Goal: Task Accomplishment & Management: Manage account settings

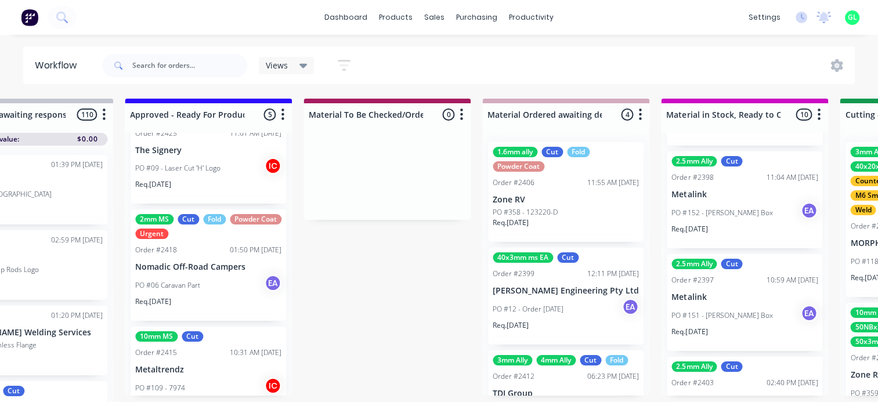
scroll to position [297, 0]
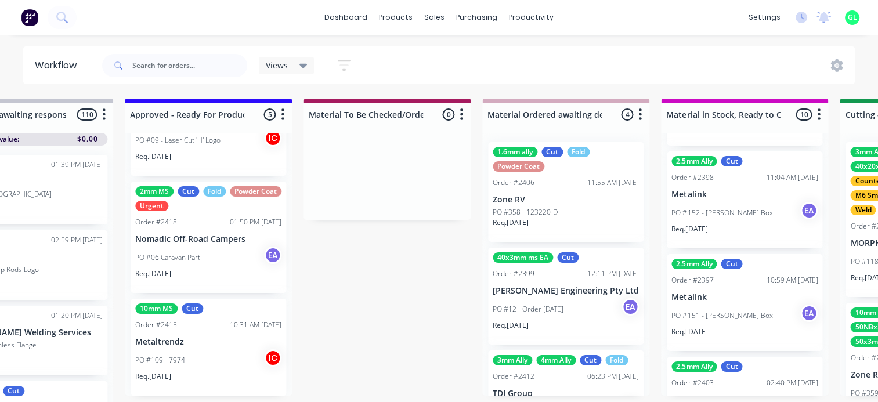
click at [197, 262] on div "PO #06 Caravan Part EA" at bounding box center [208, 258] width 146 height 22
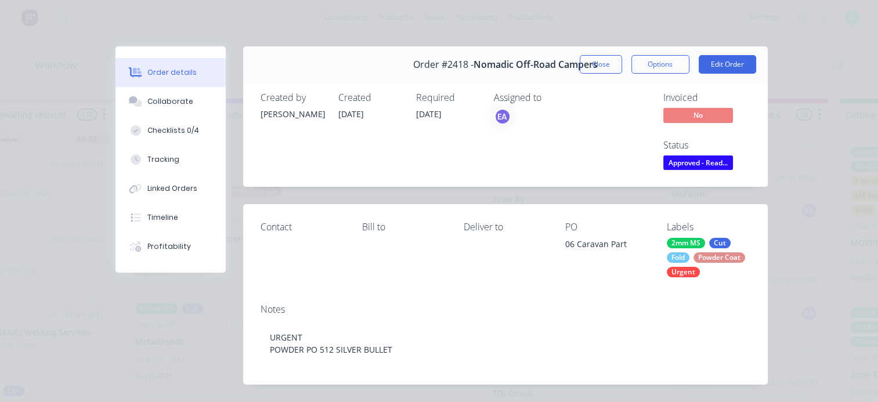
scroll to position [174, 0]
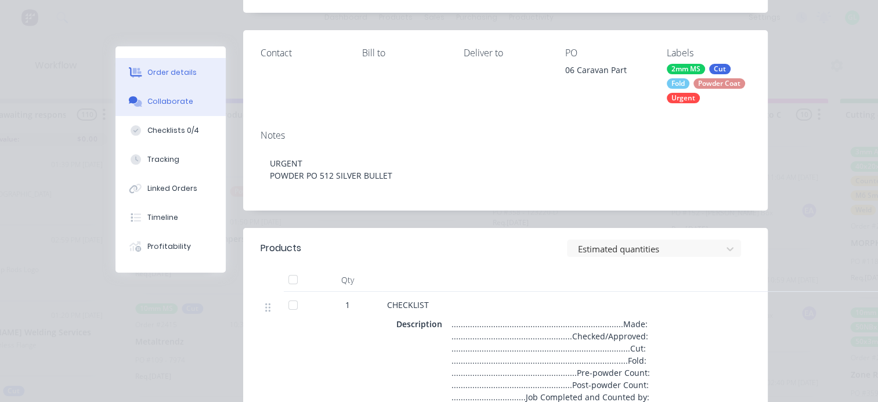
click at [171, 99] on div "Collaborate" at bounding box center [170, 101] width 46 height 10
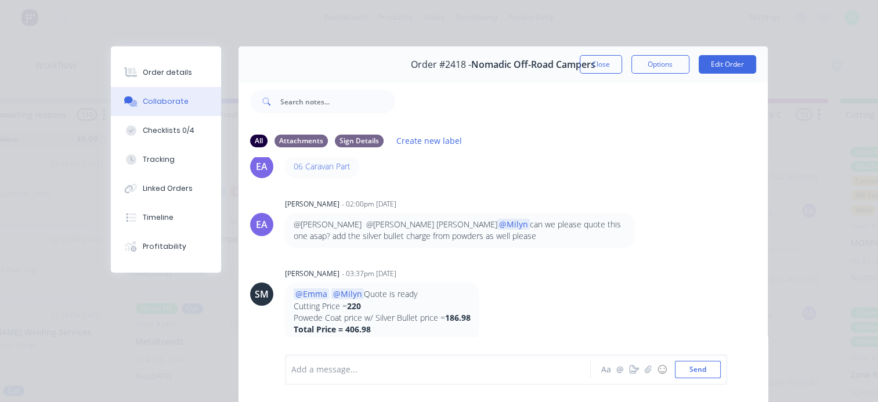
scroll to position [58, 0]
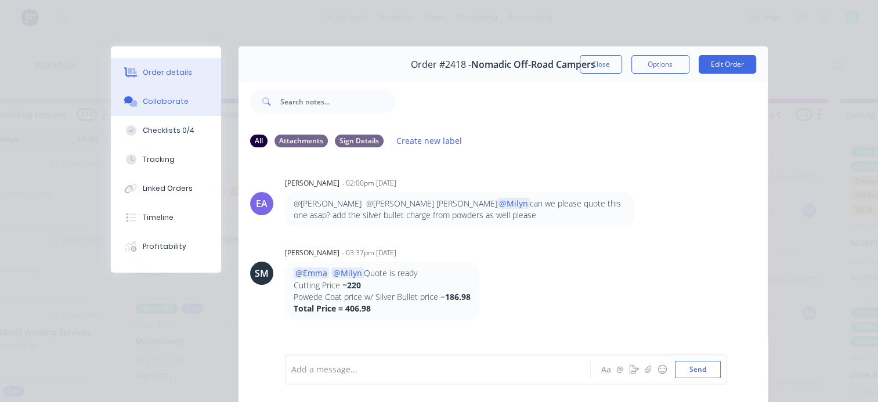
click at [167, 72] on div "Order details" at bounding box center [167, 72] width 49 height 10
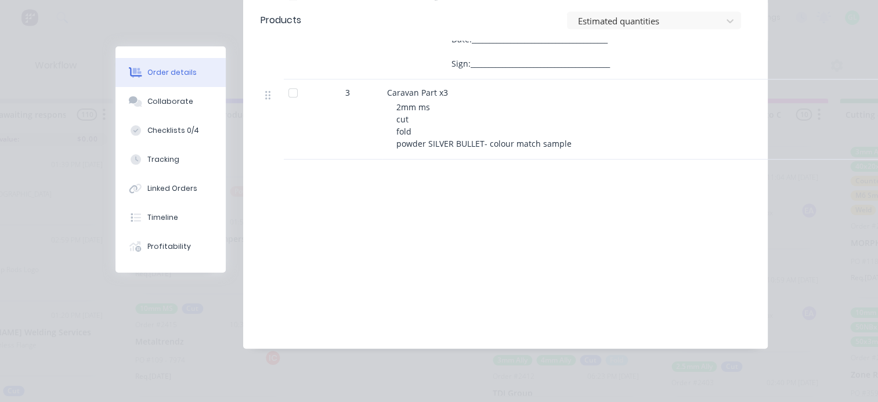
scroll to position [0, 0]
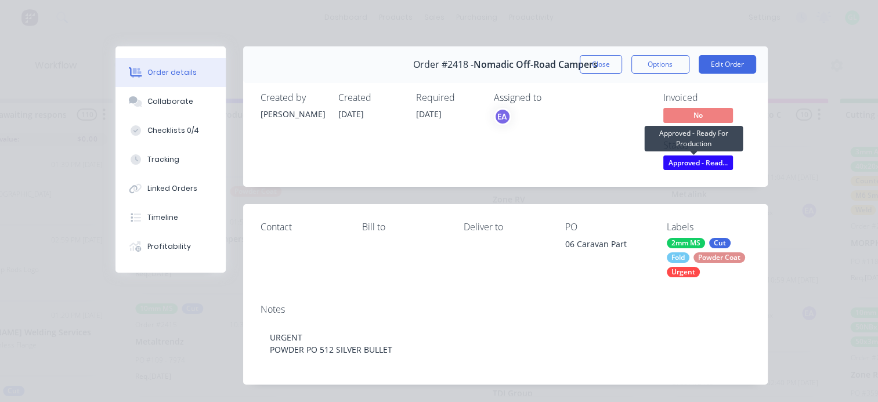
click at [678, 162] on span "Approved - Read..." at bounding box center [698, 163] width 70 height 15
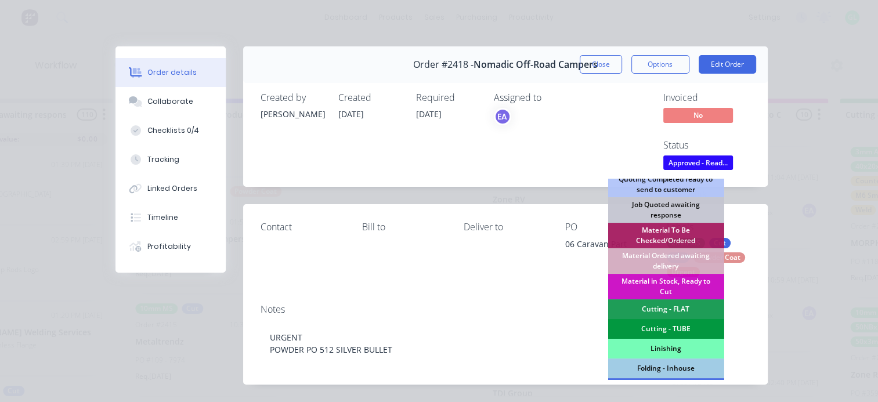
scroll to position [174, 0]
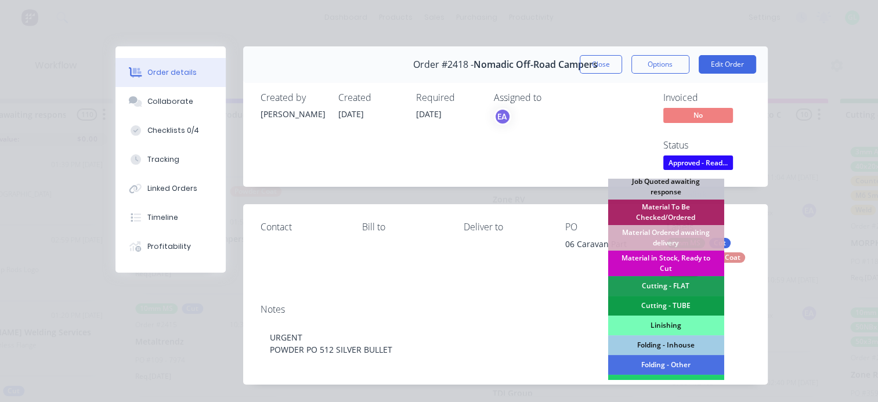
click at [670, 256] on div "Material in Stock, Ready to Cut" at bounding box center [666, 264] width 116 height 26
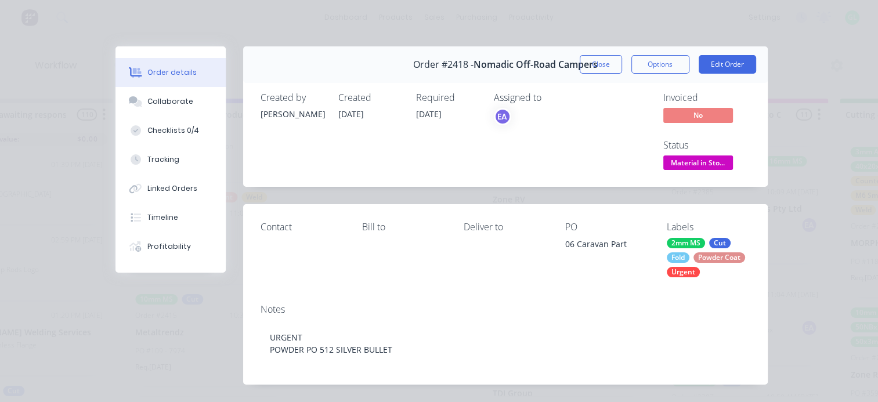
scroll to position [180, 0]
click at [581, 63] on button "Close" at bounding box center [601, 64] width 42 height 19
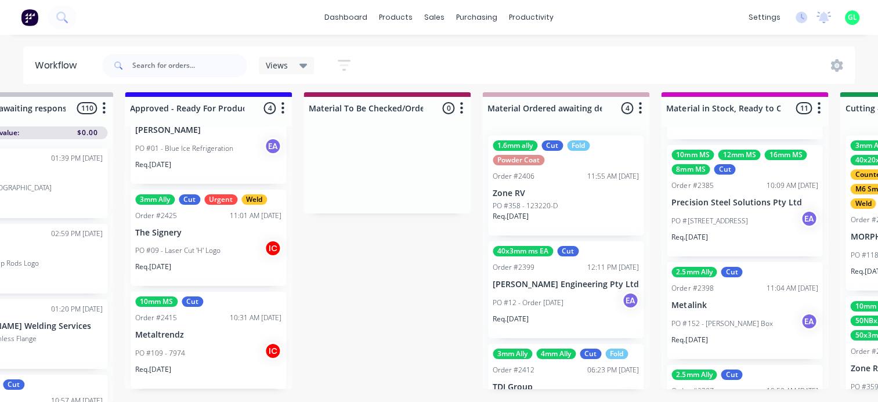
scroll to position [122, 0]
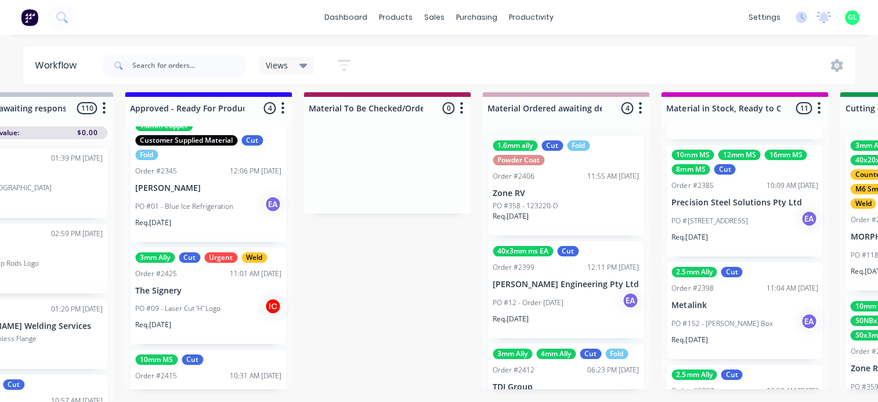
click at [207, 304] on p "PO #09 - Laser Cut 'H' Logo" at bounding box center [177, 308] width 85 height 10
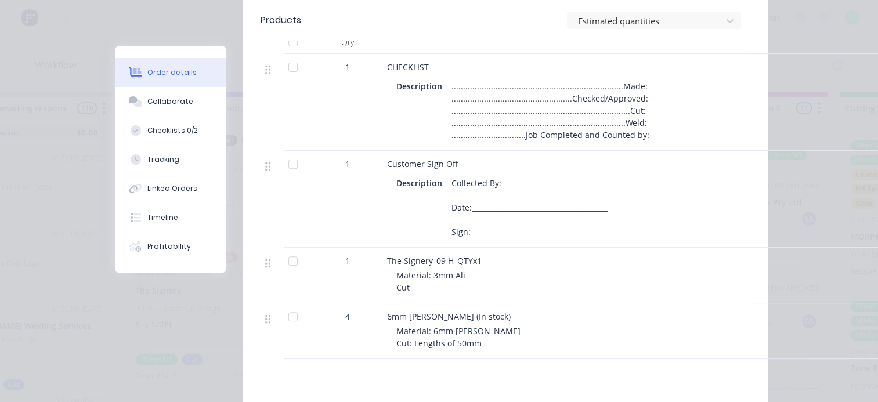
scroll to position [406, 0]
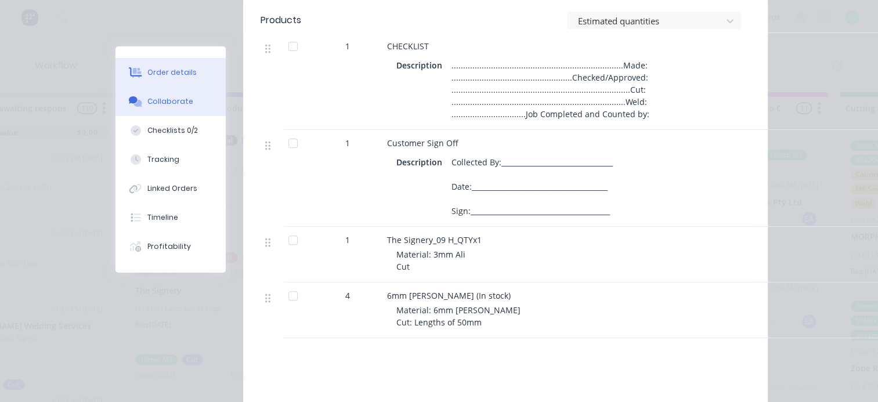
click at [169, 109] on button "Collaborate" at bounding box center [170, 101] width 110 height 29
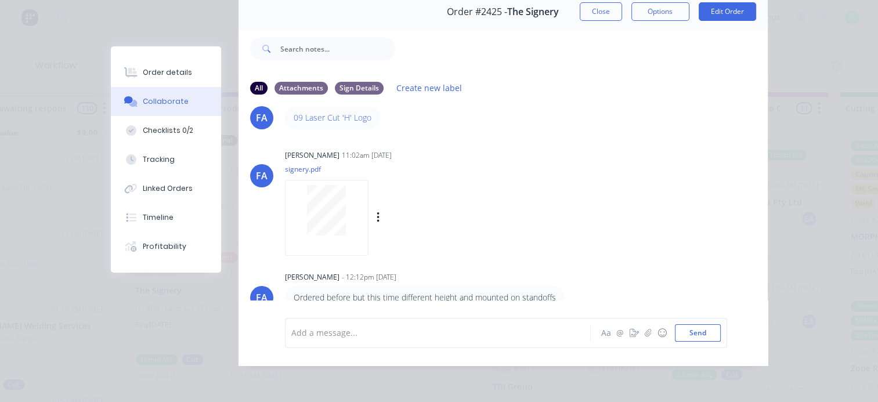
scroll to position [0, 0]
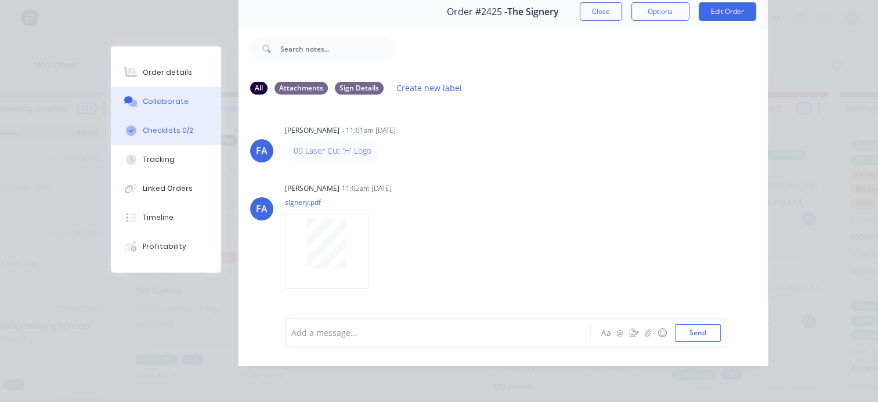
click at [172, 130] on div "Checklists 0/2" at bounding box center [168, 130] width 50 height 10
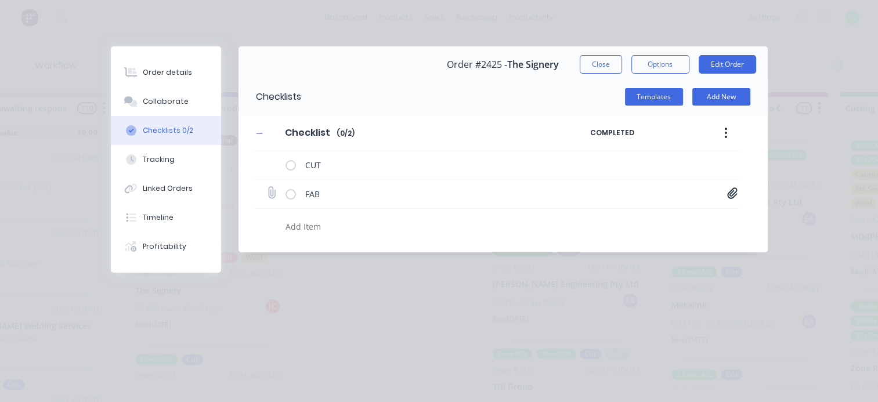
click at [729, 194] on icon at bounding box center [732, 192] width 10 height 11
click at [644, 219] on link "The Signery_09 H_Welding Information.pdf" at bounding box center [639, 218] width 135 height 12
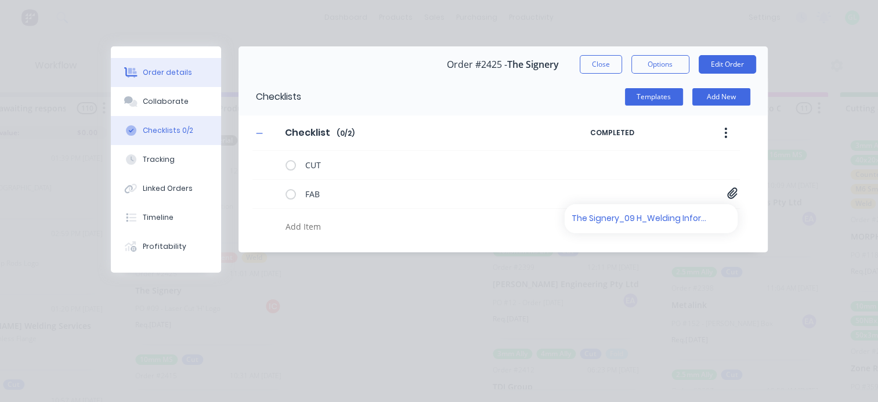
click at [190, 75] on button "Order details" at bounding box center [166, 72] width 110 height 29
type textarea "x"
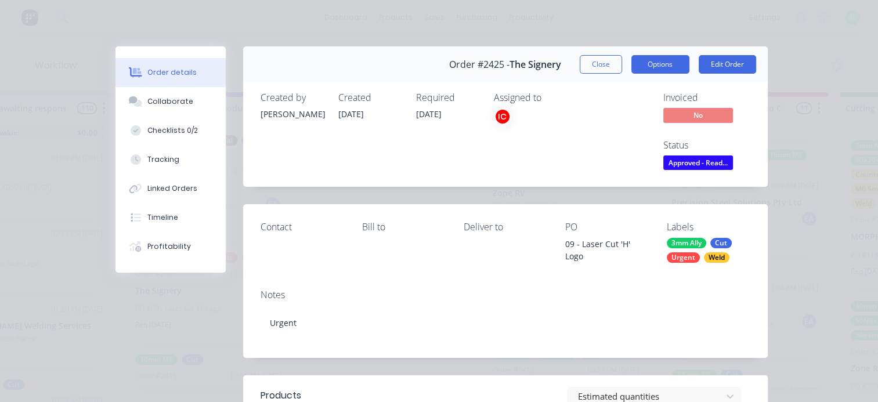
click at [661, 68] on button "Options" at bounding box center [660, 64] width 58 height 19
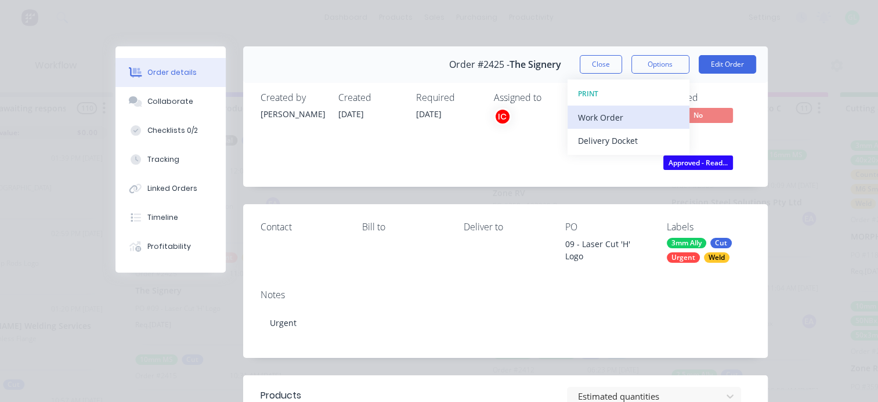
click at [605, 122] on div "Work Order" at bounding box center [628, 117] width 101 height 17
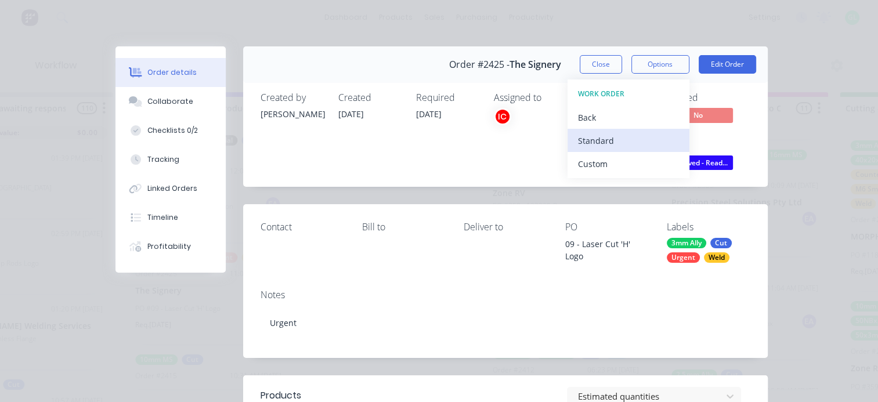
click at [601, 136] on div "Standard" at bounding box center [628, 140] width 101 height 17
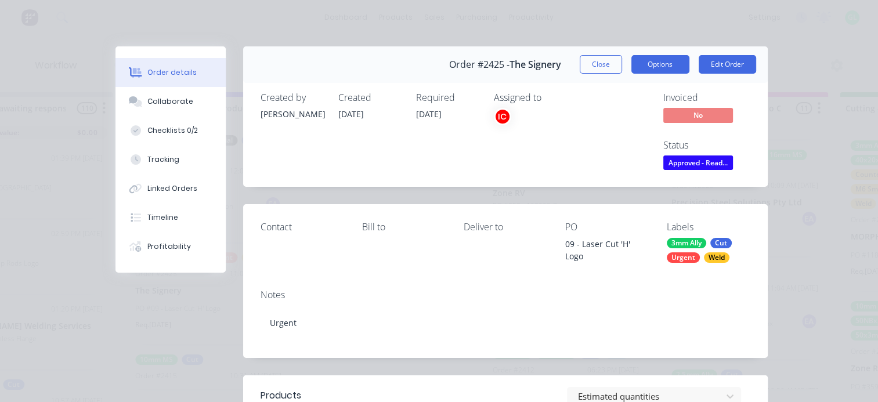
click at [647, 58] on button "Options" at bounding box center [660, 64] width 58 height 19
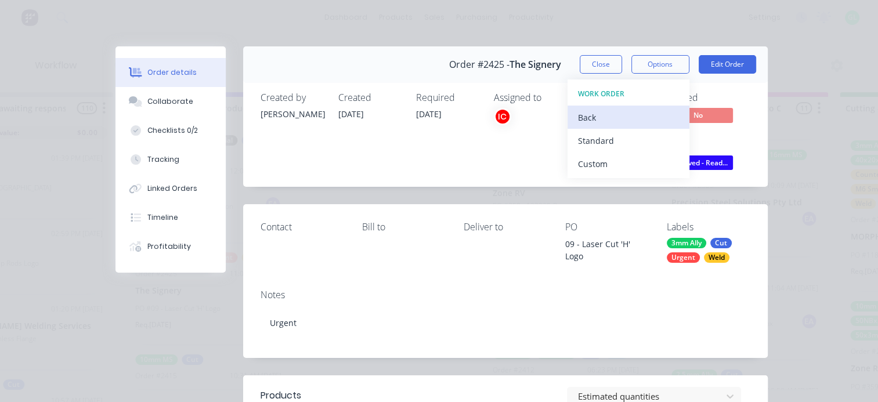
click at [594, 116] on div "Back" at bounding box center [628, 117] width 101 height 17
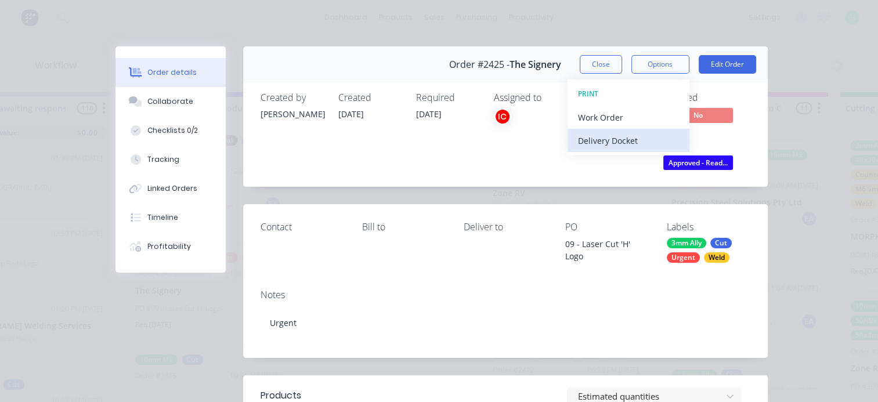
click at [596, 139] on div "Delivery Docket" at bounding box center [628, 140] width 101 height 17
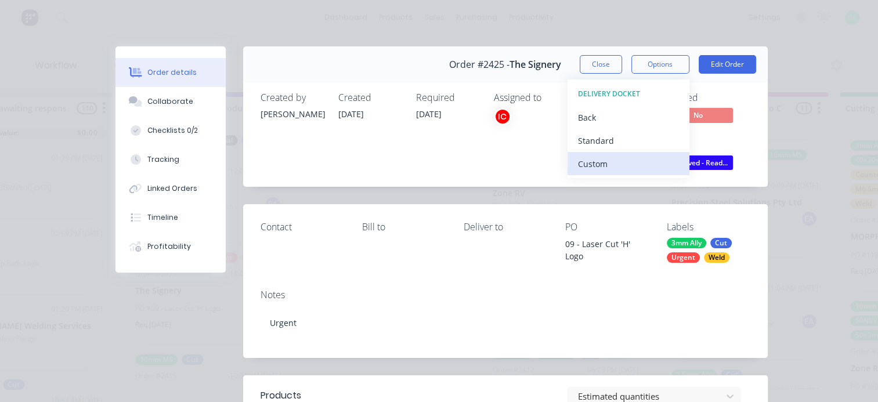
click at [593, 162] on div "Custom" at bounding box center [628, 164] width 101 height 17
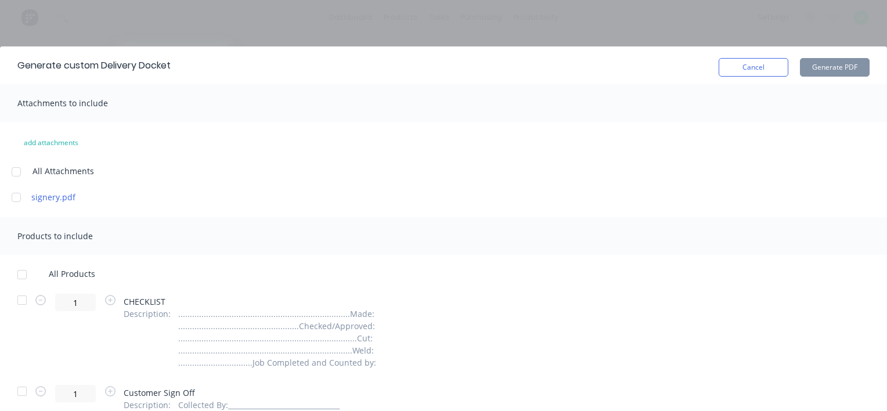
scroll to position [60, 0]
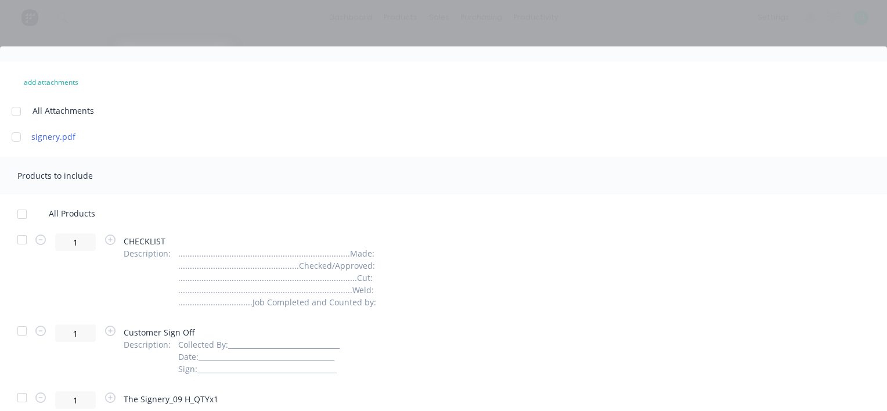
click at [23, 400] on div at bounding box center [21, 397] width 23 height 23
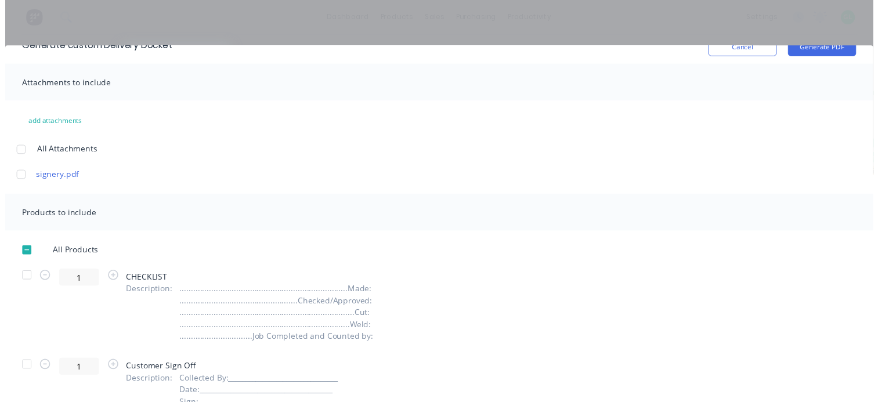
scroll to position [0, 0]
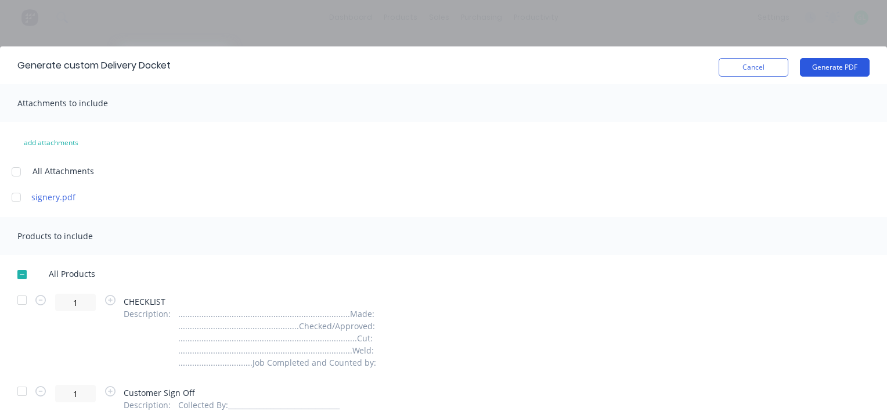
click at [841, 67] on button "Generate PDF" at bounding box center [835, 67] width 70 height 19
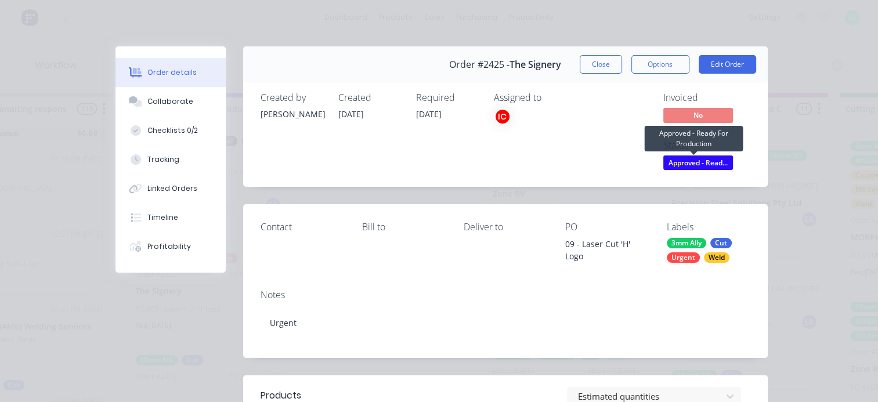
click at [685, 160] on span "Approved - Read..." at bounding box center [698, 163] width 70 height 15
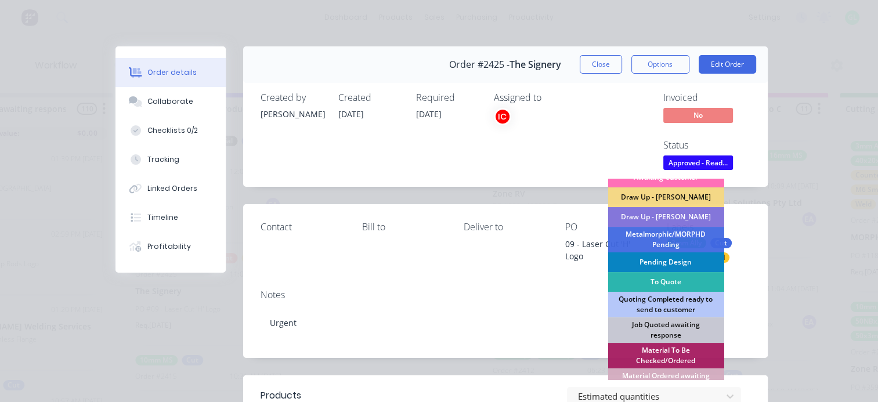
scroll to position [58, 0]
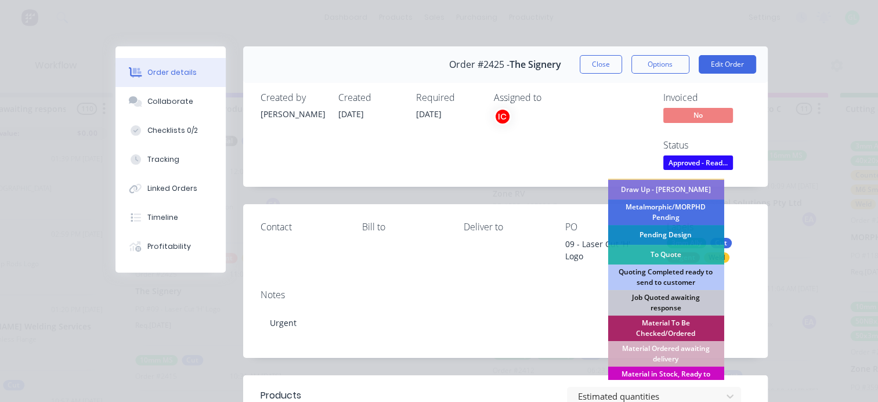
click at [664, 374] on div "Material in Stock, Ready to Cut" at bounding box center [666, 380] width 116 height 26
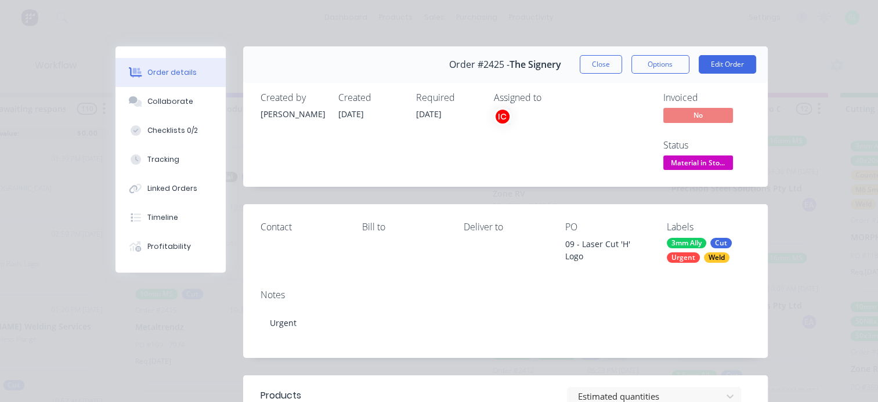
scroll to position [78, 0]
click at [595, 63] on button "Close" at bounding box center [601, 64] width 42 height 19
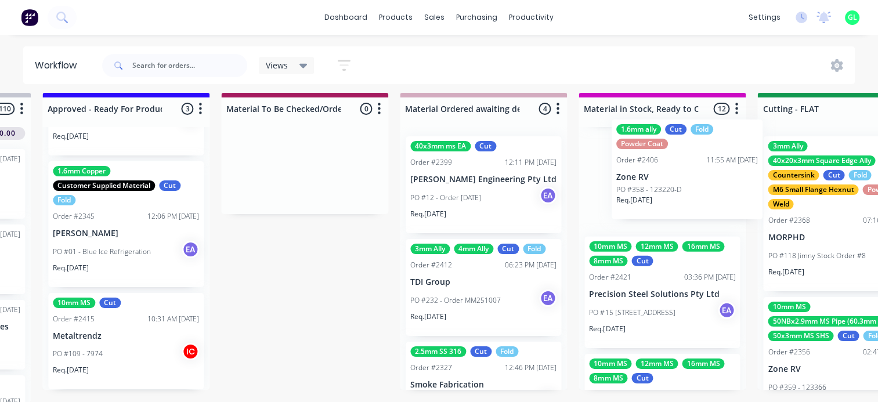
scroll to position [6, 1606]
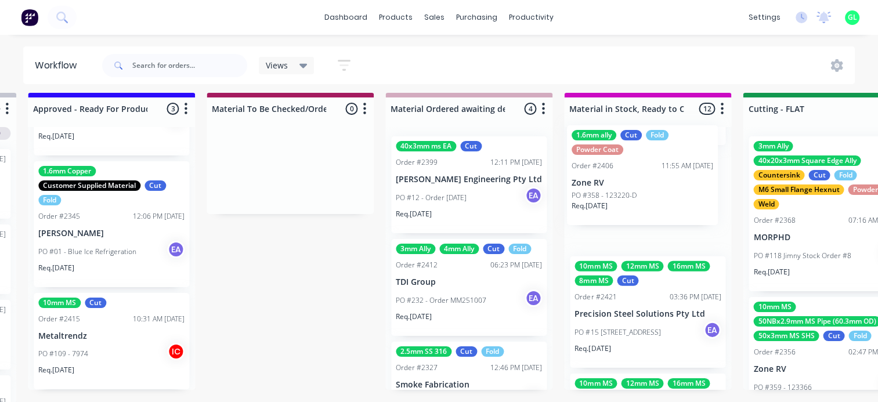
drag, startPoint x: 525, startPoint y: 211, endPoint x: 608, endPoint y: 201, distance: 83.1
click at [608, 201] on div "Submitted 19 Status colour #273444 hex #273444 Save Cancel Summaries Total orde…" at bounding box center [784, 248] width 4796 height 310
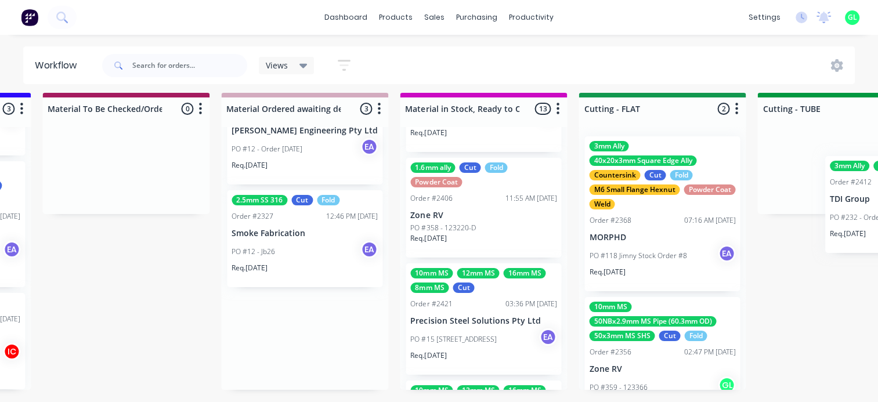
scroll to position [6, 1907]
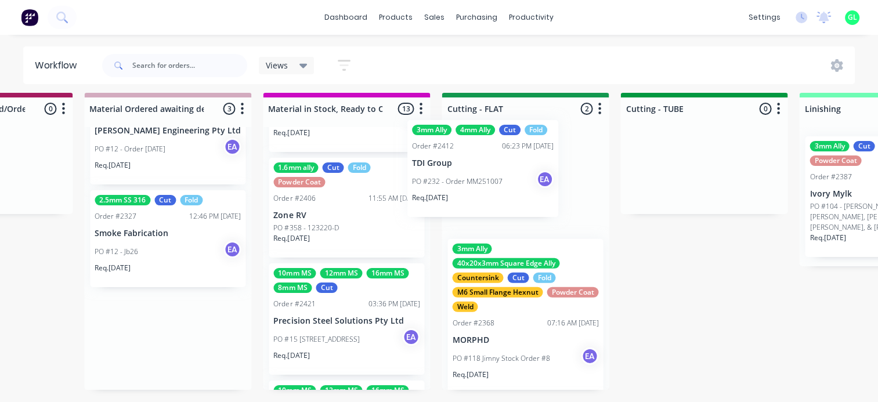
drag, startPoint x: 450, startPoint y: 261, endPoint x: 471, endPoint y: 191, distance: 72.5
click at [471, 191] on div "Submitted 19 Status colour #273444 hex #273444 Save Cancel Summaries Total orde…" at bounding box center [483, 248] width 4796 height 310
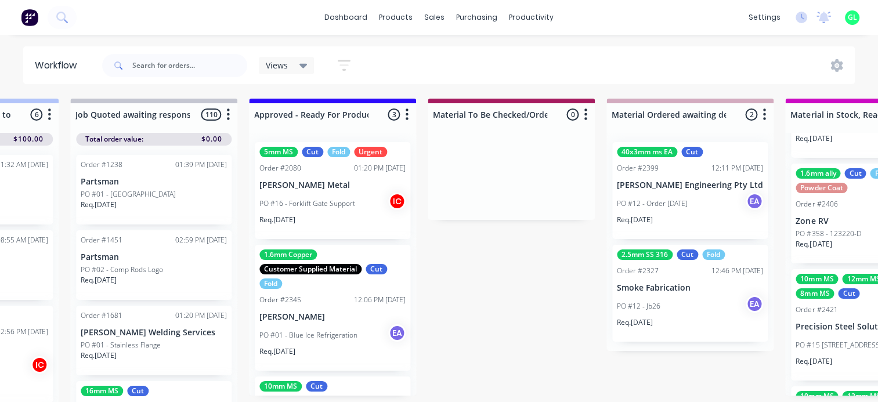
scroll to position [0, 0]
click at [327, 208] on p "PO #16 - Forklift Gate Support" at bounding box center [307, 203] width 96 height 10
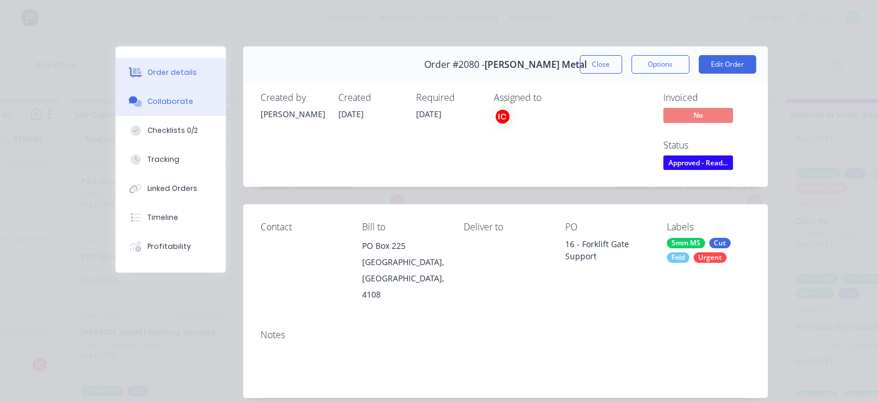
click at [176, 98] on div "Collaborate" at bounding box center [170, 101] width 46 height 10
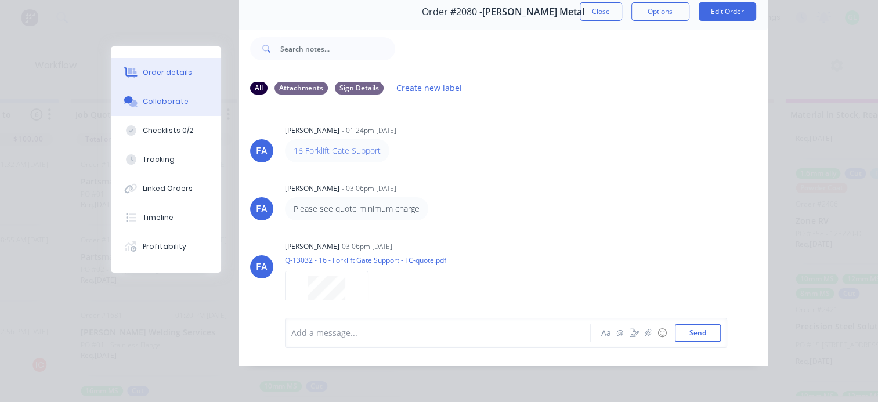
click at [151, 72] on div "Order details" at bounding box center [167, 72] width 49 height 10
